Goal: Task Accomplishment & Management: Complete application form

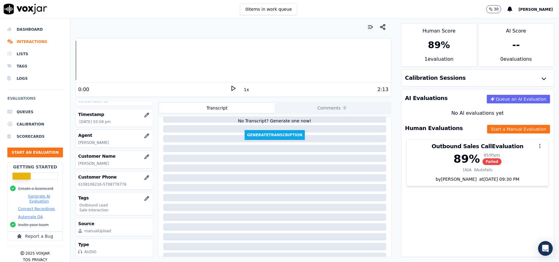
scroll to position [63, 0]
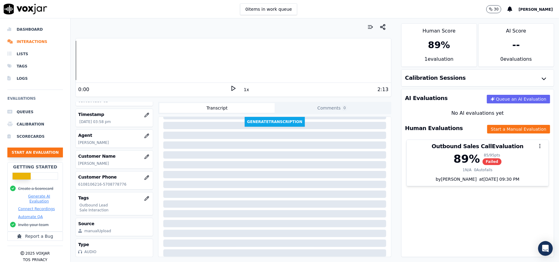
click at [32, 148] on button "Start an Evaluation" at bounding box center [35, 153] width 56 height 10
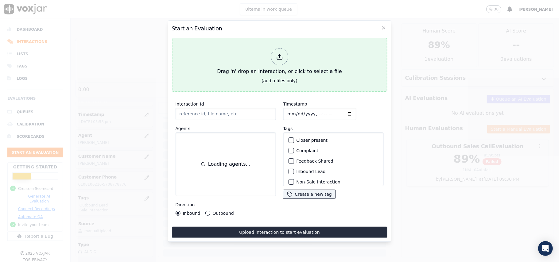
click at [280, 54] on line at bounding box center [280, 55] width 0 height 3
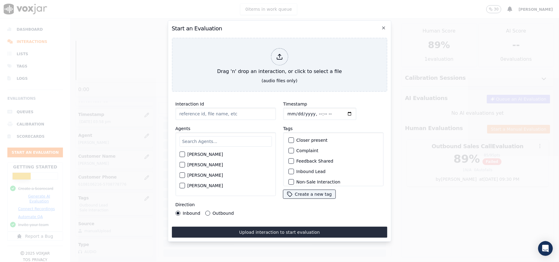
type input "20250910-172058_5164745244-all.mp3"
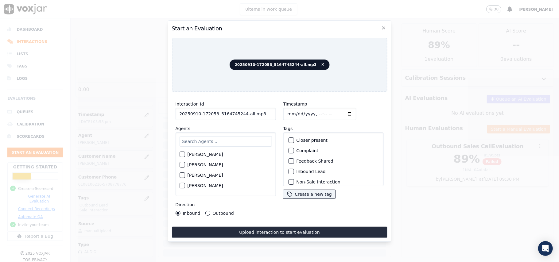
click at [203, 141] on input "text" at bounding box center [225, 141] width 92 height 10
type input "Kel"
click at [197, 154] on label "[PERSON_NAME]" at bounding box center [205, 156] width 36 height 4
click at [185, 154] on button "[PERSON_NAME]" at bounding box center [182, 157] width 6 height 6
click at [314, 170] on label "Inbound Lead" at bounding box center [310, 172] width 29 height 4
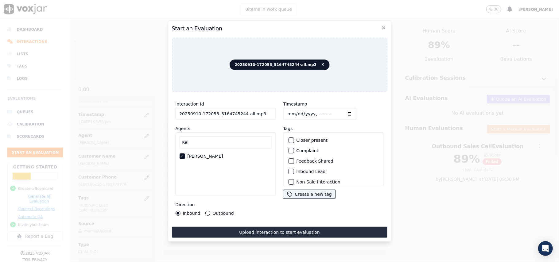
click at [294, 169] on button "Inbound Lead" at bounding box center [291, 172] width 6 height 6
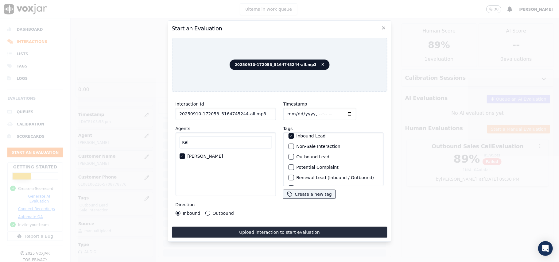
scroll to position [53, 0]
click at [310, 176] on label "Sale Interaction" at bounding box center [313, 178] width 34 height 4
click at [294, 176] on button "Sale Interaction" at bounding box center [291, 179] width 6 height 6
drag, startPoint x: 263, startPoint y: 112, endPoint x: 241, endPoint y: 116, distance: 22.2
click at [241, 116] on input "20250910-172058_5164745244-all.mp3" at bounding box center [225, 114] width 100 height 12
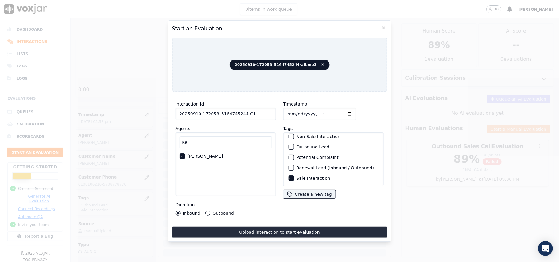
type input "20250910-172058_5164745244-C1"
click at [297, 110] on input "Timestamp" at bounding box center [319, 114] width 73 height 12
click at [293, 110] on input "Timestamp" at bounding box center [319, 114] width 73 height 12
type input "[DATE]T16:52"
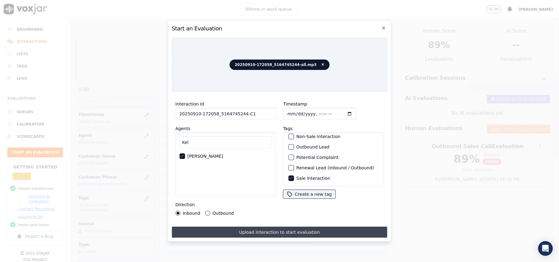
click at [250, 230] on button "Upload interaction to start evaluation" at bounding box center [280, 232] width 216 height 11
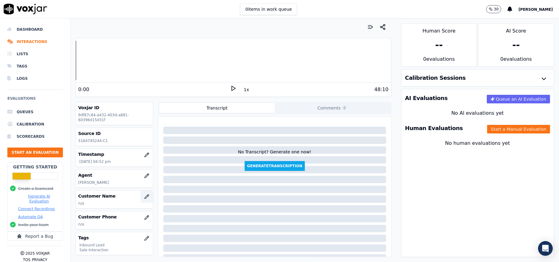
click at [142, 200] on button "button" at bounding box center [147, 197] width 12 height 12
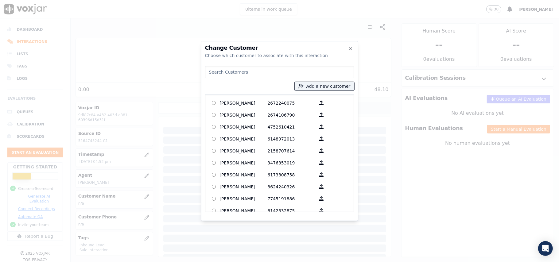
paste input "[PERSON_NAME]"
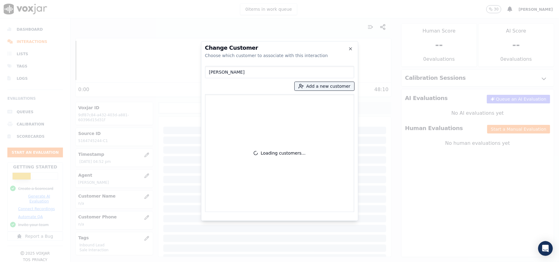
click at [209, 74] on input "[PERSON_NAME]" at bounding box center [279, 72] width 149 height 12
type input "[PERSON_NAME]"
click at [339, 87] on button "Add a new customer" at bounding box center [325, 86] width 60 height 9
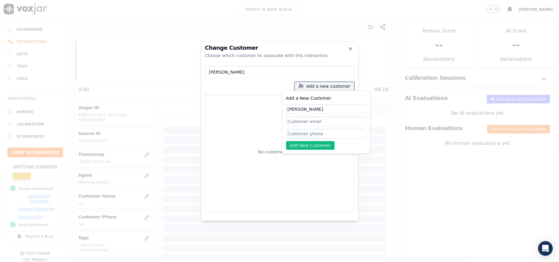
type input "[PERSON_NAME]"
click at [295, 137] on input "Add a New Customer" at bounding box center [326, 134] width 80 height 10
paste input "5164745244"
type input "5164745244"
click at [296, 144] on button "Add New Customer" at bounding box center [310, 145] width 49 height 9
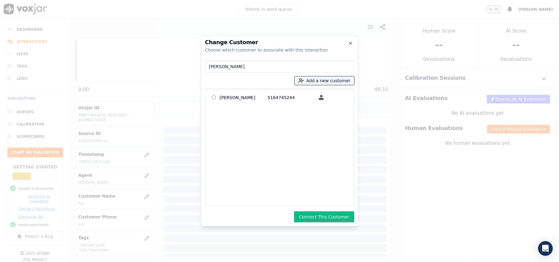
drag, startPoint x: 334, startPoint y: 219, endPoint x: 351, endPoint y: 210, distance: 18.8
click at [334, 219] on button "Connect This Customer" at bounding box center [324, 217] width 60 height 11
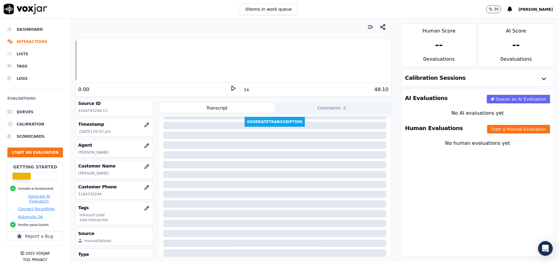
scroll to position [60, 0]
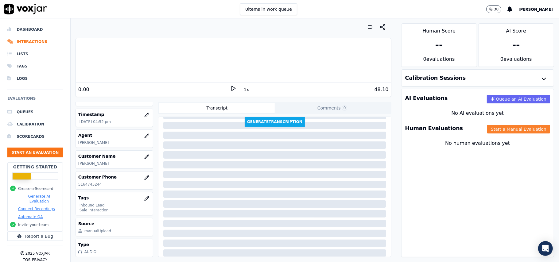
click at [491, 126] on button "Start a Manual Evaluation" at bounding box center [518, 129] width 63 height 9
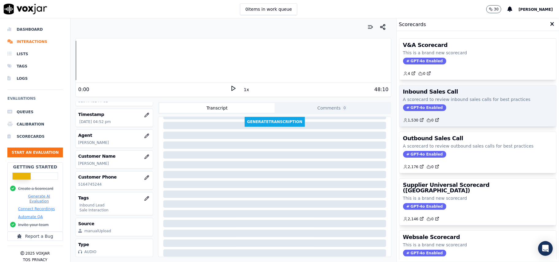
click at [417, 109] on span "GPT-4o Enabled" at bounding box center [424, 107] width 43 height 7
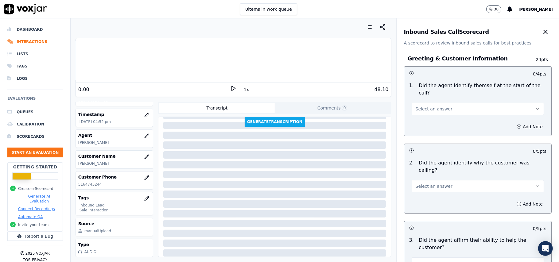
click at [417, 106] on span "Select an answer" at bounding box center [434, 109] width 37 height 6
click at [417, 117] on div "Yes" at bounding box center [464, 116] width 119 height 10
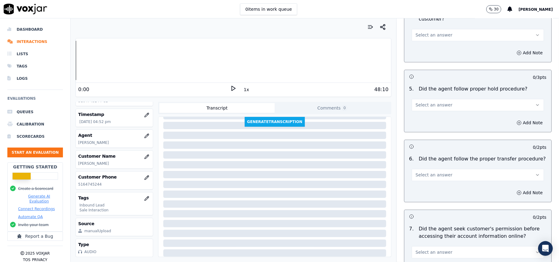
scroll to position [1719, 0]
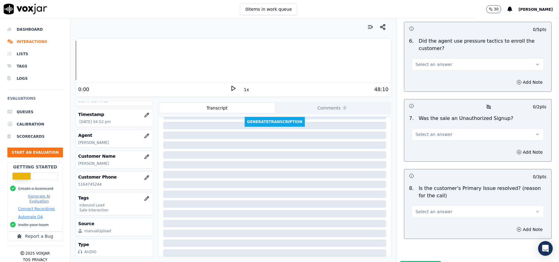
click at [444, 206] on button "Select an answer" at bounding box center [478, 212] width 132 height 12
click at [422, 195] on div "Yes" at bounding box center [464, 194] width 119 height 10
click at [422, 131] on span "Select an answer" at bounding box center [434, 134] width 37 height 6
click at [421, 122] on div "No" at bounding box center [464, 126] width 119 height 10
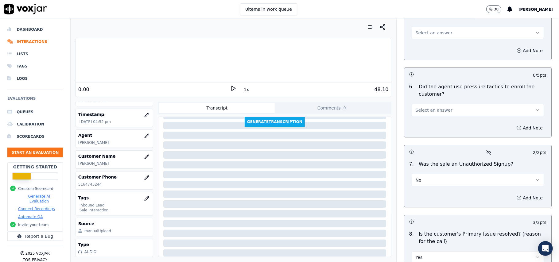
scroll to position [1596, 0]
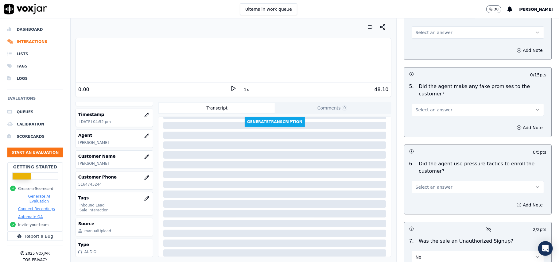
drag, startPoint x: 428, startPoint y: 153, endPoint x: 428, endPoint y: 160, distance: 7.7
click at [428, 184] on span "Select an answer" at bounding box center [434, 187] width 37 height 6
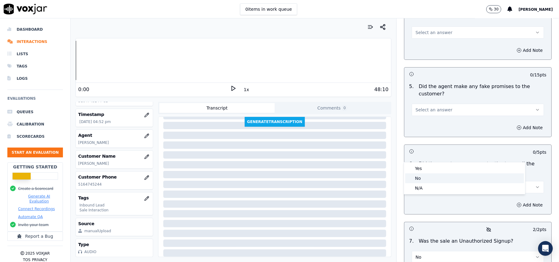
click at [418, 178] on div "No" at bounding box center [464, 179] width 119 height 10
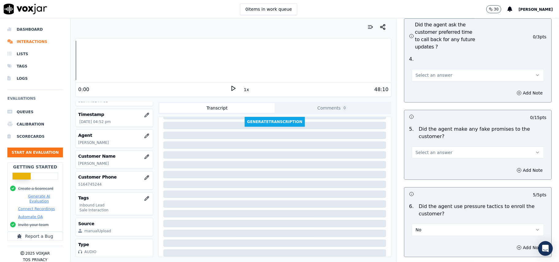
scroll to position [1514, 0]
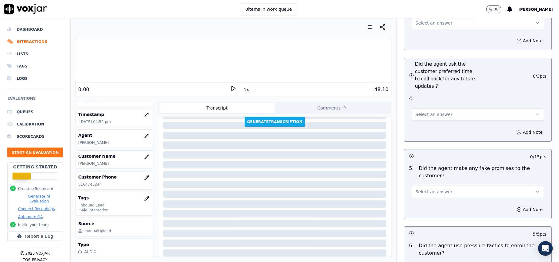
click at [441, 186] on button "Select an answer" at bounding box center [478, 192] width 132 height 12
click at [435, 181] on div "No" at bounding box center [464, 183] width 119 height 10
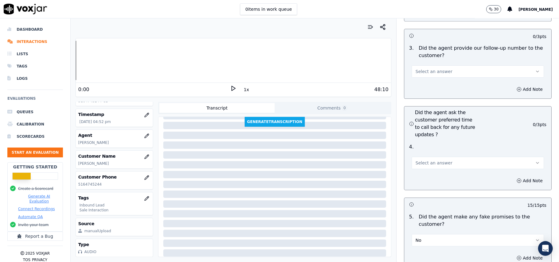
scroll to position [1391, 0]
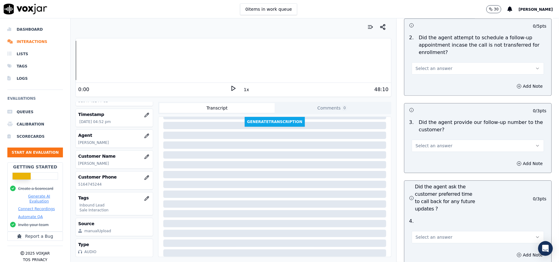
click at [424, 234] on span "Select an answer" at bounding box center [434, 237] width 37 height 6
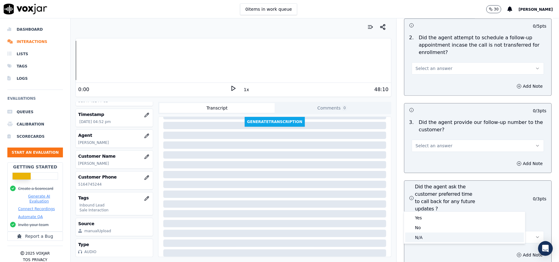
drag, startPoint x: 419, startPoint y: 236, endPoint x: 418, endPoint y: 229, distance: 7.1
click at [419, 236] on div "N/A" at bounding box center [464, 238] width 119 height 10
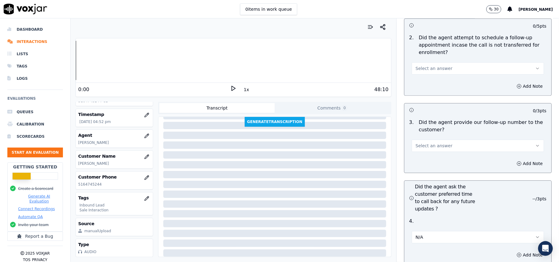
click at [427, 140] on button "Select an answer" at bounding box center [478, 146] width 132 height 12
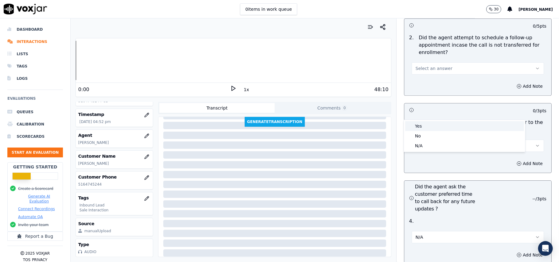
click at [423, 126] on div "Yes" at bounding box center [464, 126] width 119 height 10
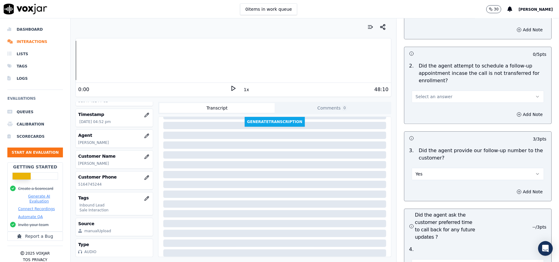
scroll to position [1310, 0]
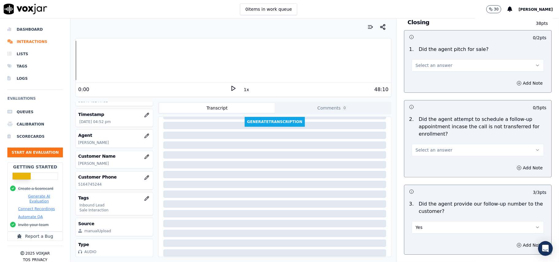
click at [430, 147] on span "Select an answer" at bounding box center [434, 150] width 37 height 6
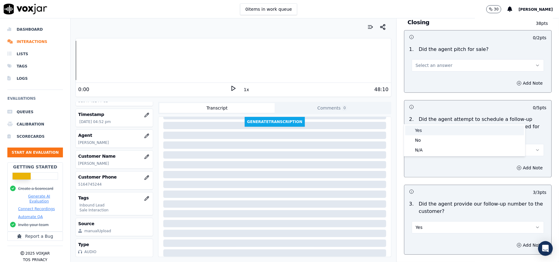
click at [431, 128] on div "Yes" at bounding box center [464, 131] width 119 height 10
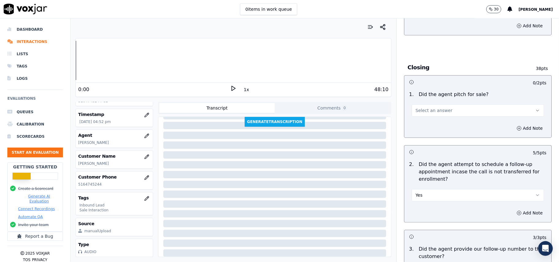
scroll to position [1187, 0]
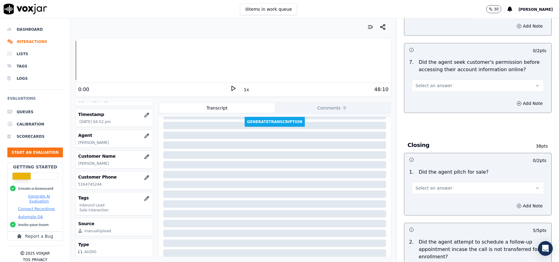
click at [430, 185] on span "Select an answer" at bounding box center [434, 188] width 37 height 6
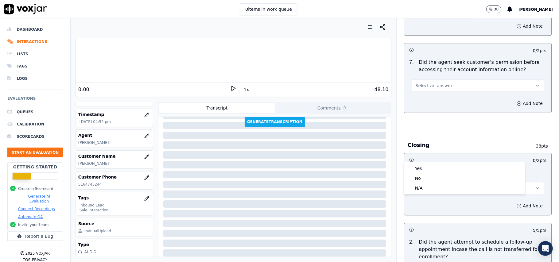
click at [428, 167] on div "Yes" at bounding box center [464, 169] width 119 height 10
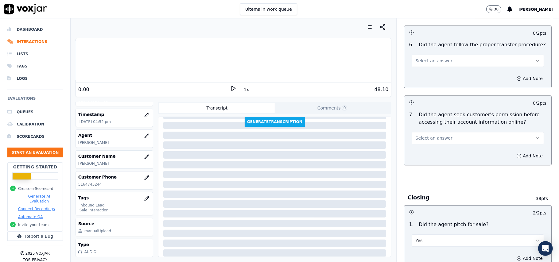
scroll to position [1105, 0]
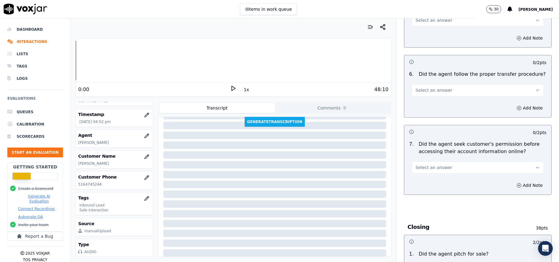
click at [441, 162] on button "Select an answer" at bounding box center [478, 168] width 132 height 12
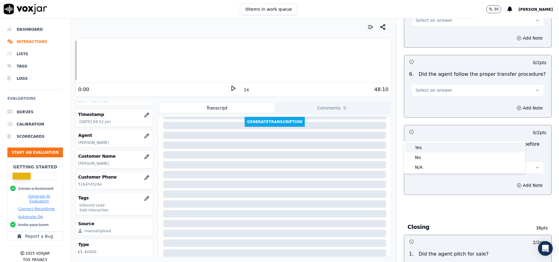
click at [440, 149] on div "Yes" at bounding box center [464, 148] width 119 height 10
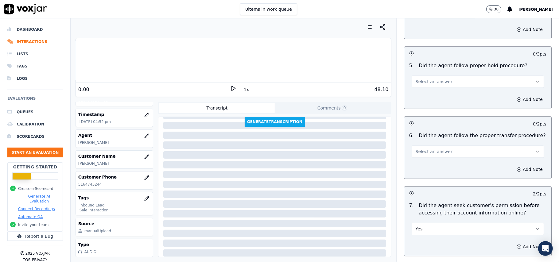
scroll to position [982, 0]
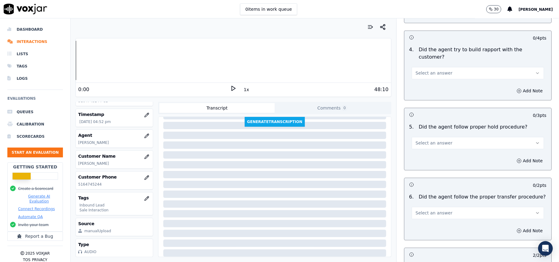
click at [430, 191] on div "6 . Did the agent follow the proper transfer procedure? Select an answer" at bounding box center [478, 206] width 147 height 31
click at [427, 210] on span "Select an answer" at bounding box center [434, 213] width 37 height 6
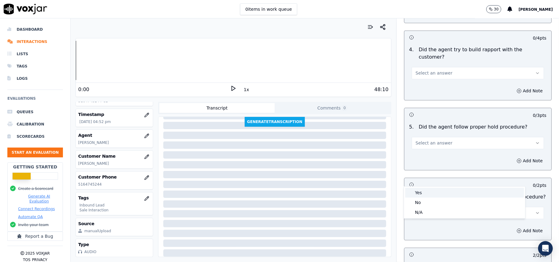
click at [427, 188] on div "Yes" at bounding box center [464, 193] width 119 height 10
click at [429, 140] on span "Select an answer" at bounding box center [434, 143] width 37 height 6
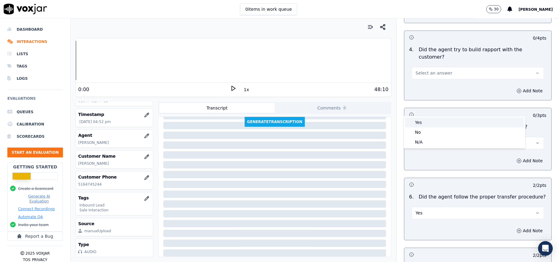
click at [429, 124] on div "Yes" at bounding box center [464, 123] width 119 height 10
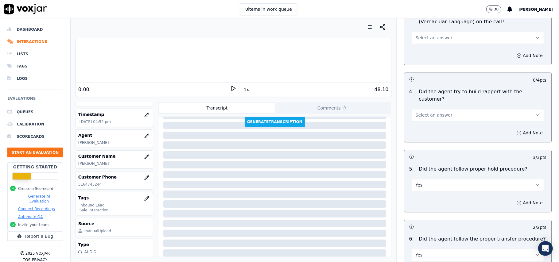
scroll to position [900, 0]
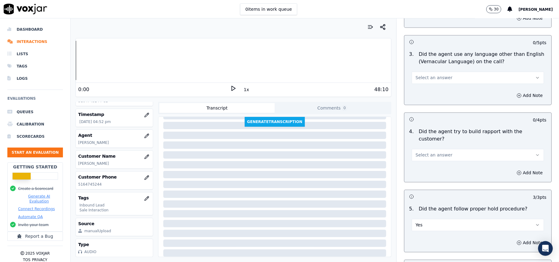
click at [433, 149] on button "Select an answer" at bounding box center [478, 155] width 132 height 12
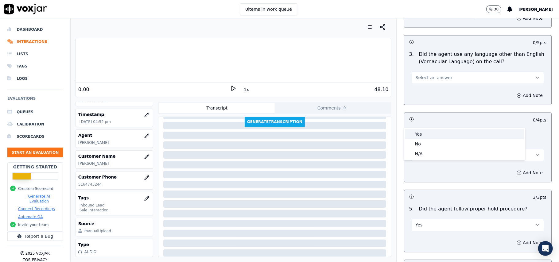
click at [432, 135] on div "Yes" at bounding box center [464, 134] width 119 height 10
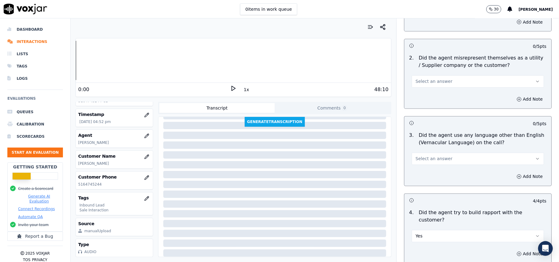
scroll to position [818, 0]
click at [430, 156] on span "Select an answer" at bounding box center [434, 159] width 37 height 6
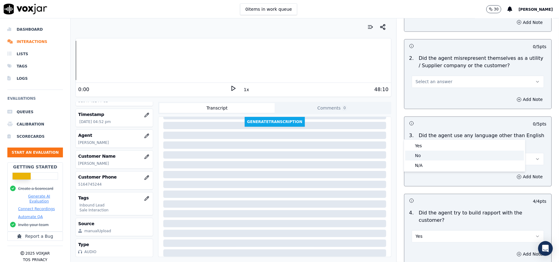
click at [431, 157] on div "No" at bounding box center [464, 156] width 119 height 10
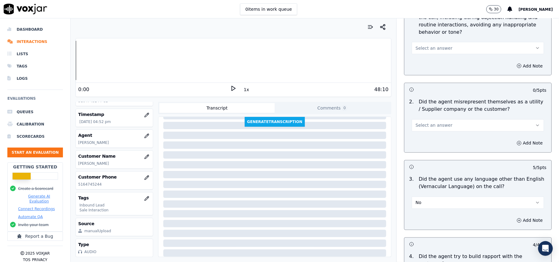
scroll to position [736, 0]
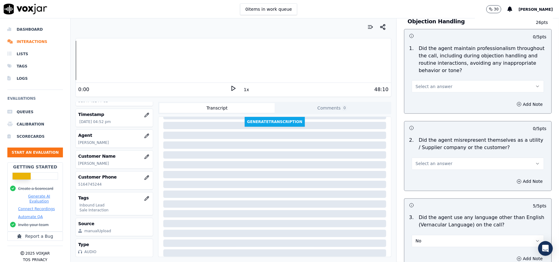
click at [430, 158] on button "Select an answer" at bounding box center [478, 164] width 132 height 12
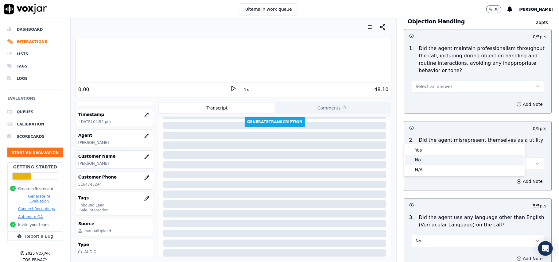
click at [430, 156] on div "No" at bounding box center [464, 160] width 119 height 10
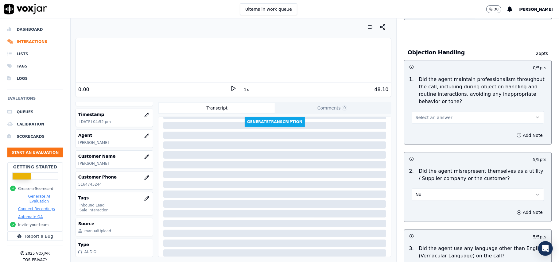
scroll to position [654, 0]
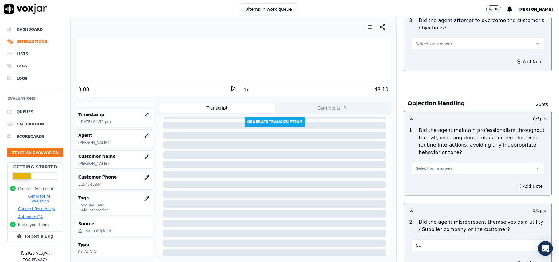
click at [439, 166] on span "Select an answer" at bounding box center [434, 169] width 37 height 6
click at [431, 155] on div "Yes" at bounding box center [464, 155] width 119 height 10
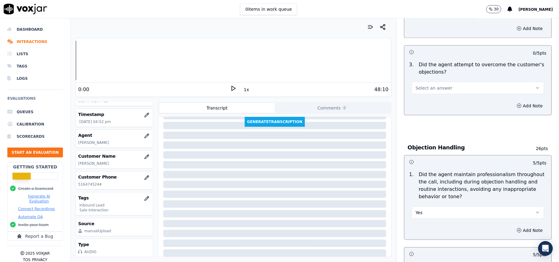
scroll to position [573, 0]
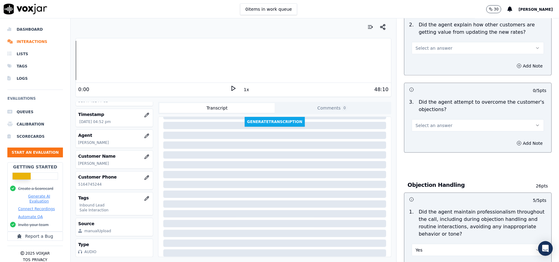
click at [440, 113] on div "Select an answer" at bounding box center [478, 122] width 142 height 18
click at [439, 123] on span "Select an answer" at bounding box center [434, 126] width 37 height 6
click at [436, 108] on div "Yes" at bounding box center [464, 112] width 119 height 10
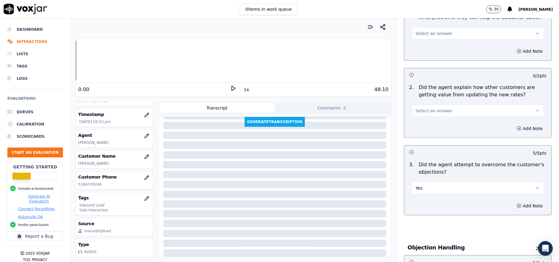
scroll to position [491, 0]
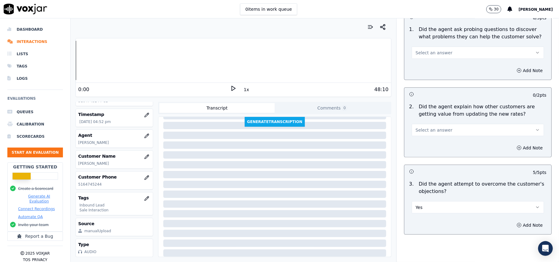
click at [440, 124] on button "Select an answer" at bounding box center [478, 130] width 132 height 12
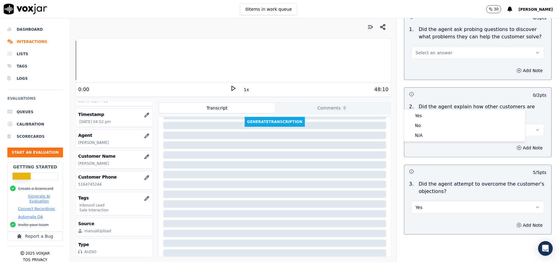
click at [439, 124] on button "Select an answer" at bounding box center [478, 130] width 132 height 12
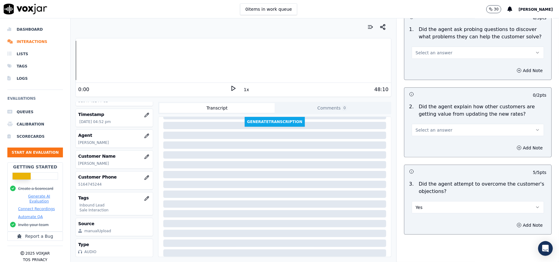
click at [439, 127] on span "Select an answer" at bounding box center [434, 130] width 37 height 6
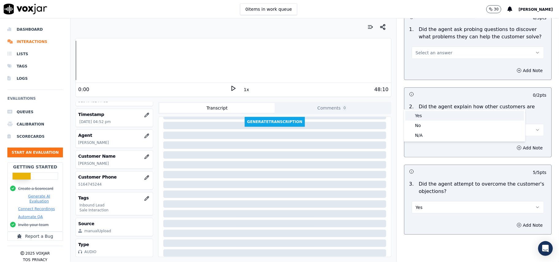
click at [439, 113] on div "Yes" at bounding box center [464, 116] width 119 height 10
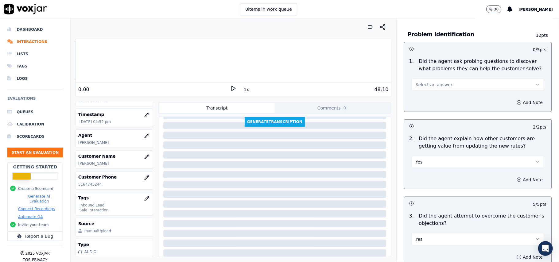
scroll to position [409, 0]
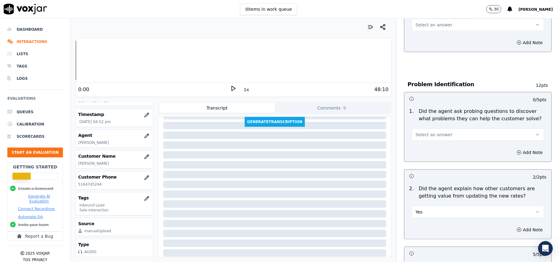
click at [439, 123] on div "Select an answer" at bounding box center [478, 132] width 142 height 18
click at [440, 129] on button "Select an answer" at bounding box center [478, 135] width 132 height 12
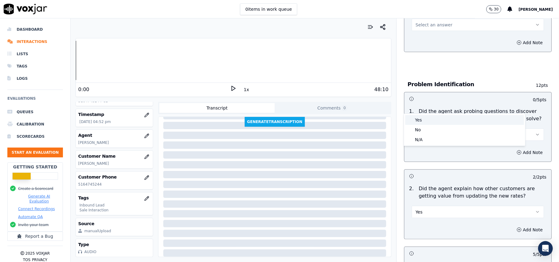
click at [442, 120] on div "Yes" at bounding box center [464, 120] width 119 height 10
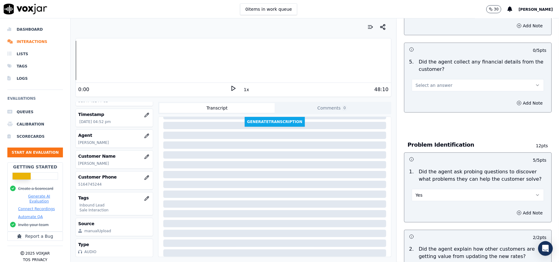
scroll to position [286, 0]
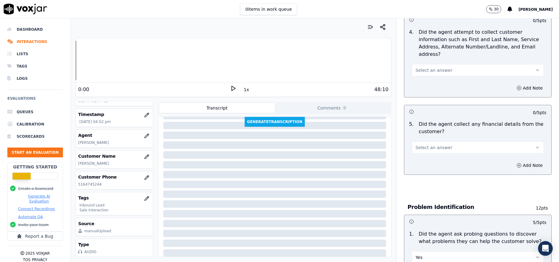
click at [434, 142] on button "Select an answer" at bounding box center [478, 148] width 132 height 12
click at [427, 141] on div "No" at bounding box center [464, 143] width 119 height 10
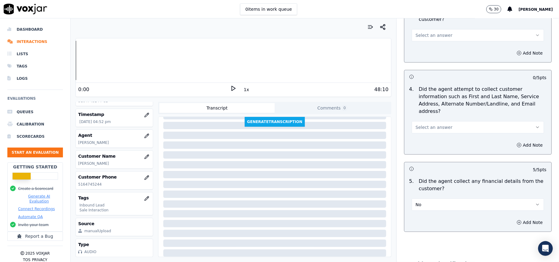
scroll to position [204, 0]
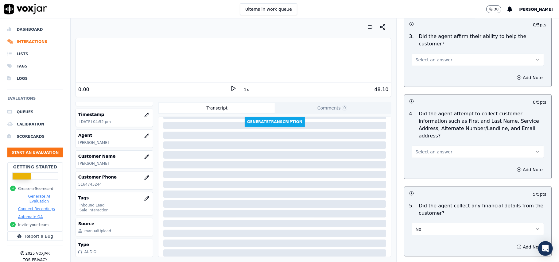
drag, startPoint x: 433, startPoint y: 119, endPoint x: 428, endPoint y: 130, distance: 11.8
click at [433, 146] on button "Select an answer" at bounding box center [478, 152] width 132 height 12
click at [423, 140] on div "Yes" at bounding box center [464, 137] width 119 height 10
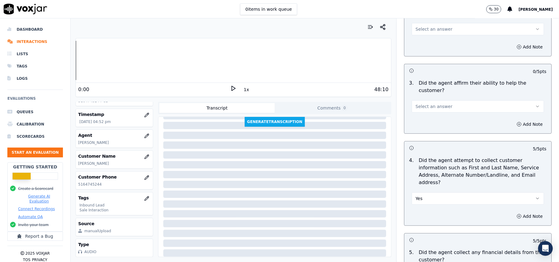
scroll to position [122, 0]
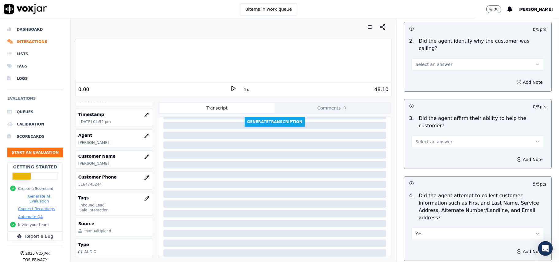
drag, startPoint x: 435, startPoint y: 118, endPoint x: 435, endPoint y: 124, distance: 6.5
click at [435, 139] on span "Select an answer" at bounding box center [434, 142] width 37 height 6
click at [431, 135] on div "Yes" at bounding box center [464, 134] width 119 height 10
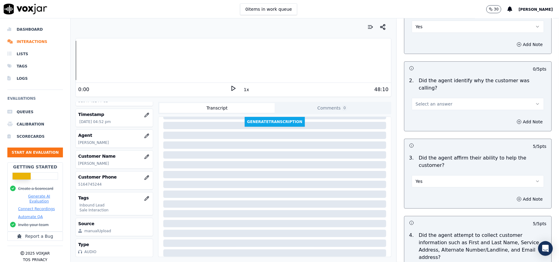
scroll to position [40, 0]
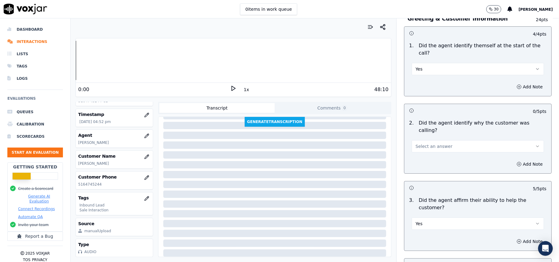
drag, startPoint x: 435, startPoint y: 131, endPoint x: 433, endPoint y: 135, distance: 5.2
click at [435, 143] on span "Select an answer" at bounding box center [434, 146] width 37 height 6
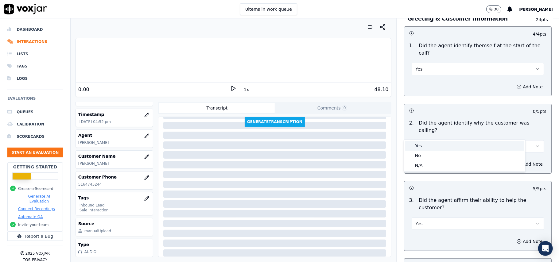
click at [425, 147] on div "Yes" at bounding box center [464, 146] width 119 height 10
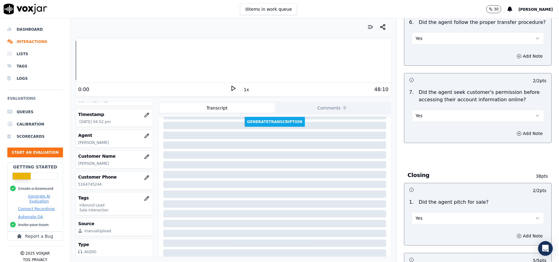
scroll to position [1719, 0]
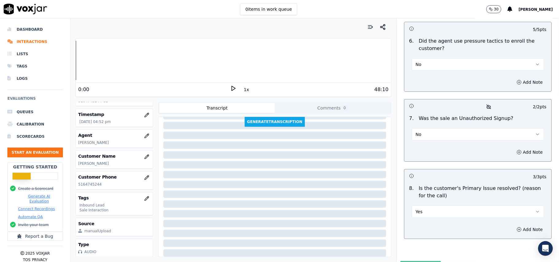
click at [417, 261] on button "Submit Scores" at bounding box center [421, 266] width 41 height 11
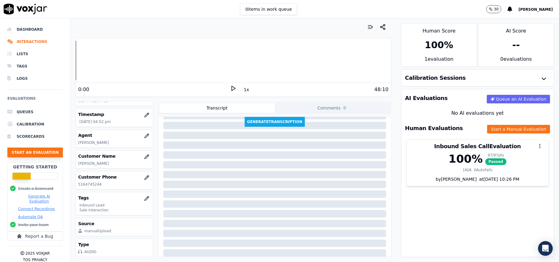
click at [28, 154] on button "Start an Evaluation" at bounding box center [35, 153] width 56 height 10
